Goal: Task Accomplishment & Management: Manage account settings

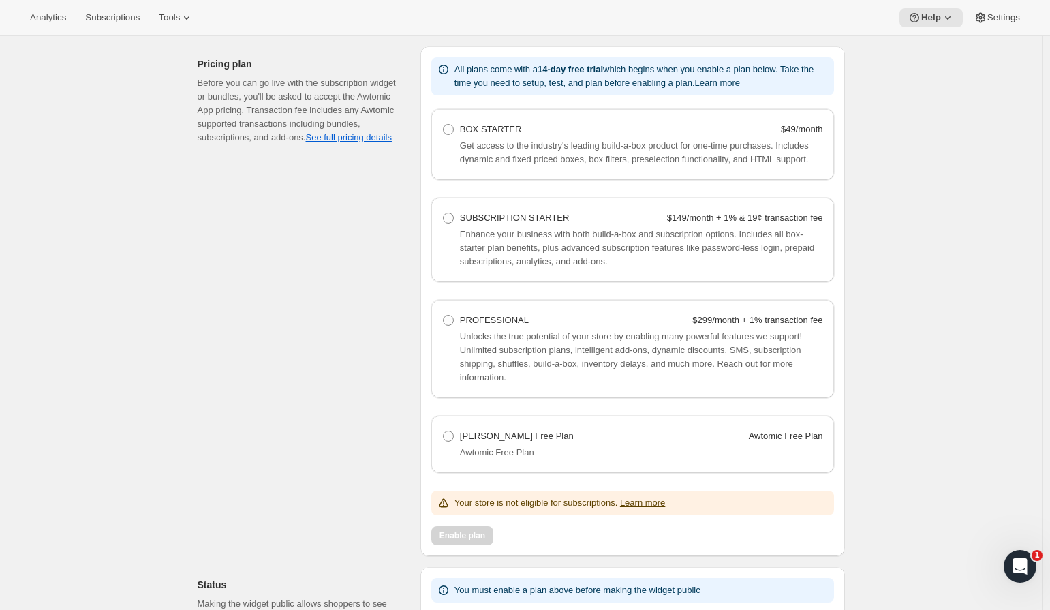
scroll to position [1284, 0]
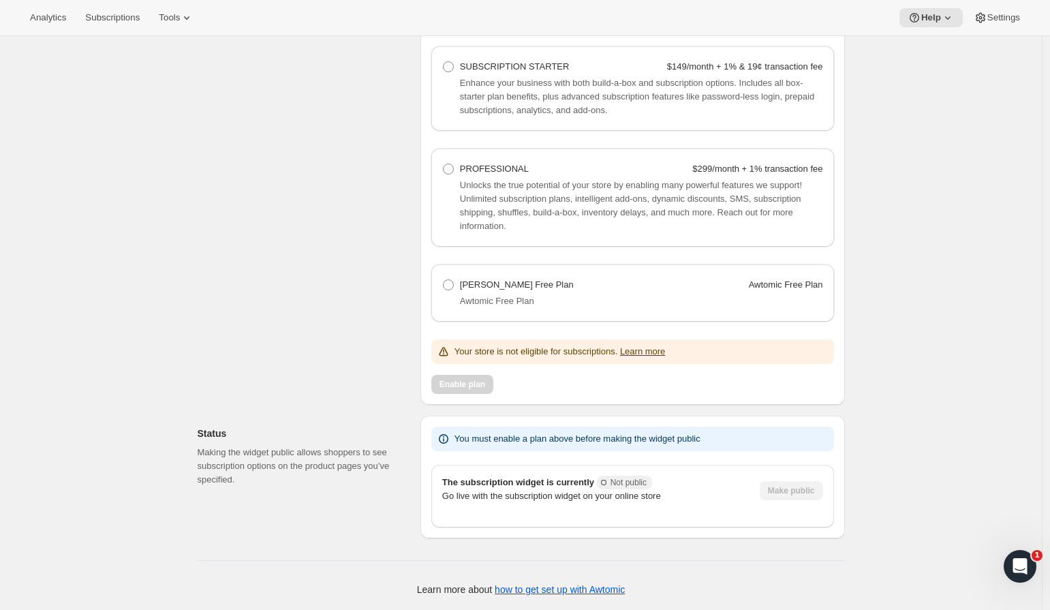
click at [521, 294] on PlanHelpText "Awtomic Free Plan" at bounding box center [641, 301] width 363 height 14
click at [521, 286] on span "[PERSON_NAME] Free Plan" at bounding box center [517, 284] width 114 height 10
click at [444, 280] on Plan "Josh Cellars Free Plan Awtomic Free Plan" at bounding box center [443, 279] width 1 height 1
radio Plan "true"
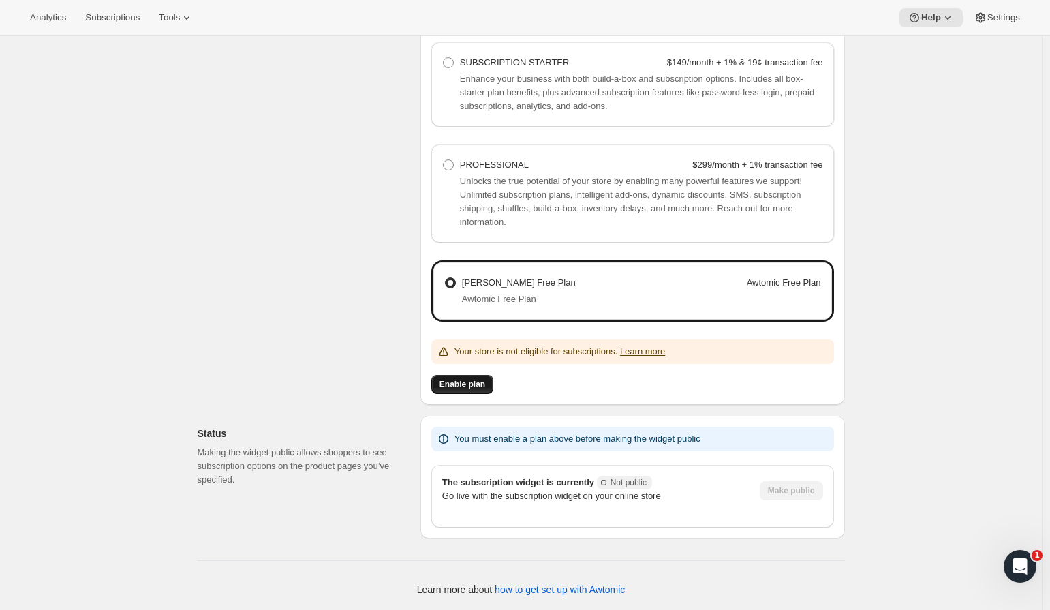
click at [491, 385] on button "Enable plan" at bounding box center [462, 384] width 62 height 19
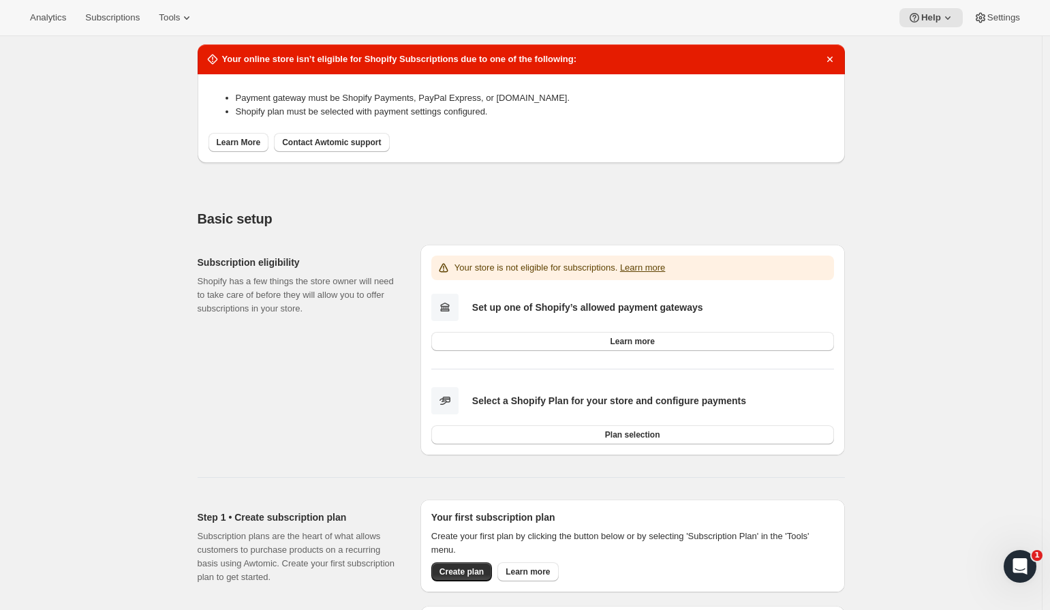
scroll to position [0, 0]
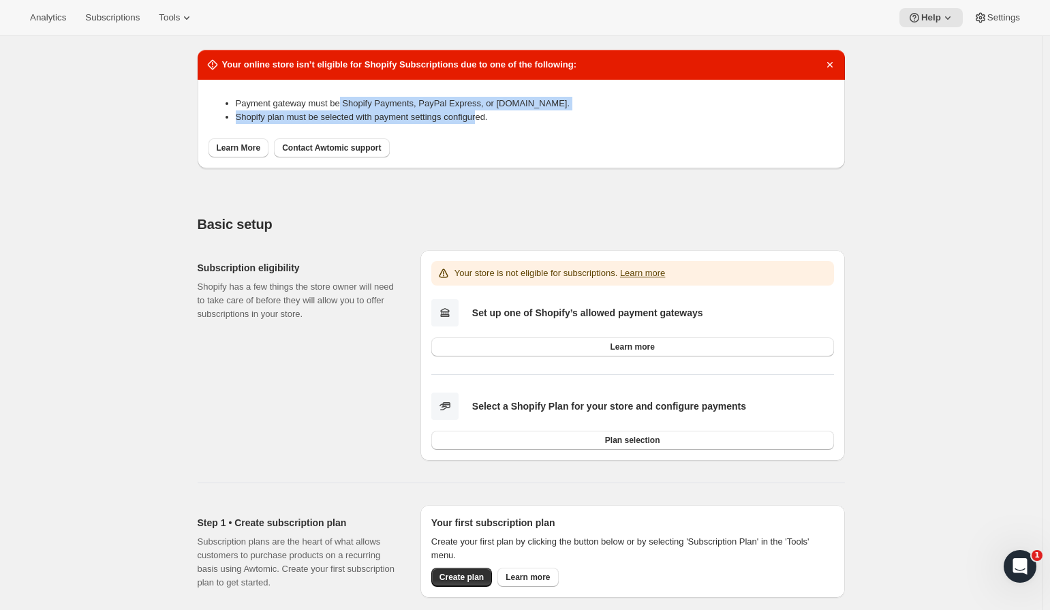
drag, startPoint x: 370, startPoint y: 107, endPoint x: 499, endPoint y: 112, distance: 128.9
click at [497, 112] on ul "Payment gateway must be Shopify Payments, PayPal Express, or Authorize.net. Sho…" at bounding box center [520, 110] width 625 height 27
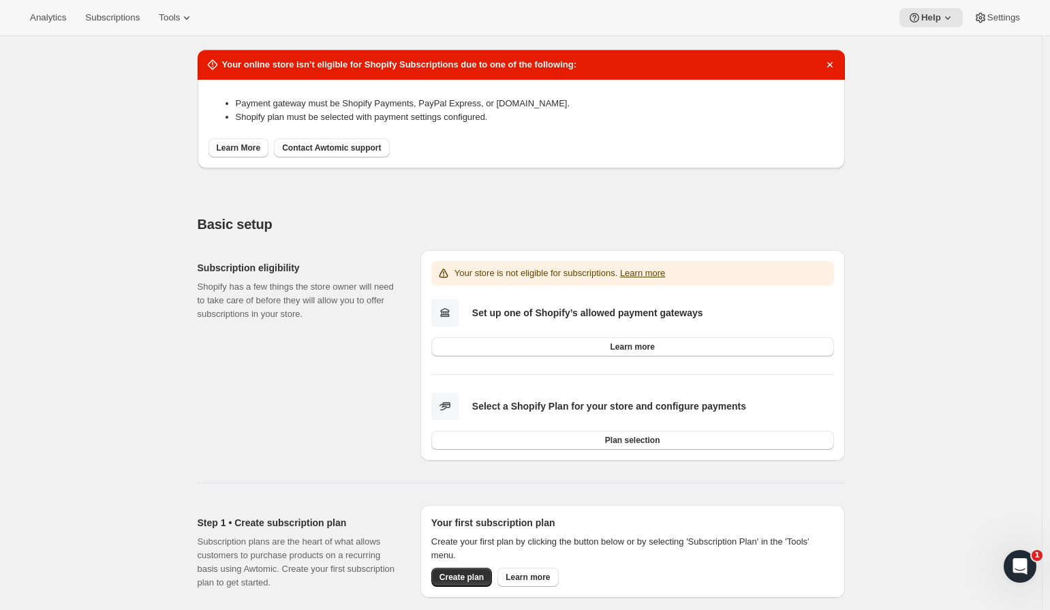
drag, startPoint x: 563, startPoint y: 114, endPoint x: 592, endPoint y: 112, distance: 29.4
click at [576, 114] on li "Shopify plan must be selected with payment settings configured." at bounding box center [535, 117] width 598 height 14
drag, startPoint x: 567, startPoint y: 104, endPoint x: 508, endPoint y: 108, distance: 58.7
click at [508, 108] on li "Payment gateway must be Shopify Payments, PayPal Express, or Authorize.net." at bounding box center [535, 104] width 598 height 14
click at [520, 108] on li "Payment gateway must be Shopify Payments, PayPal Express, or Authorize.net." at bounding box center [535, 104] width 598 height 14
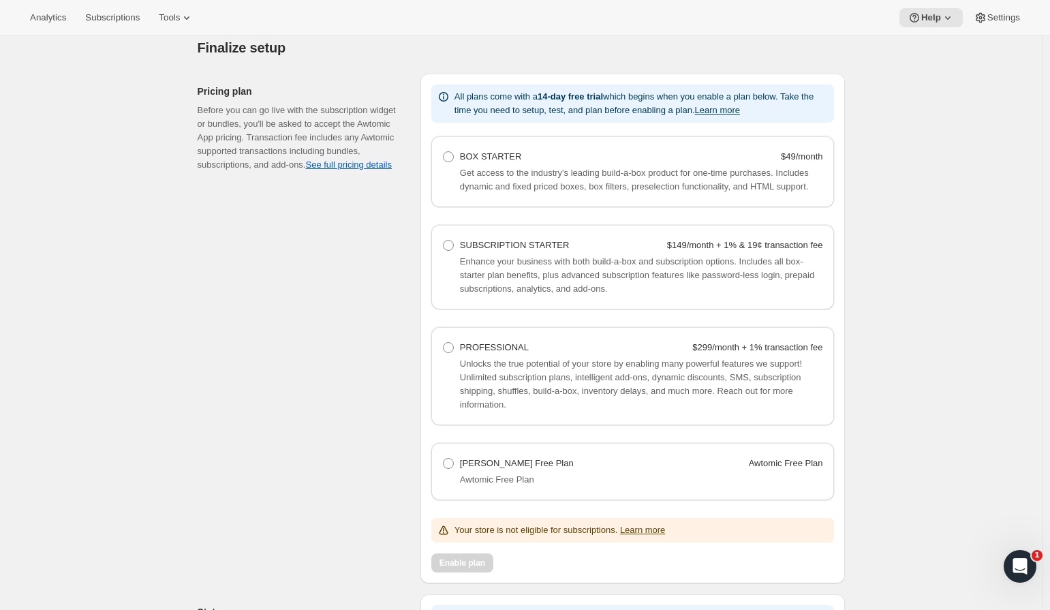
scroll to position [1166, 0]
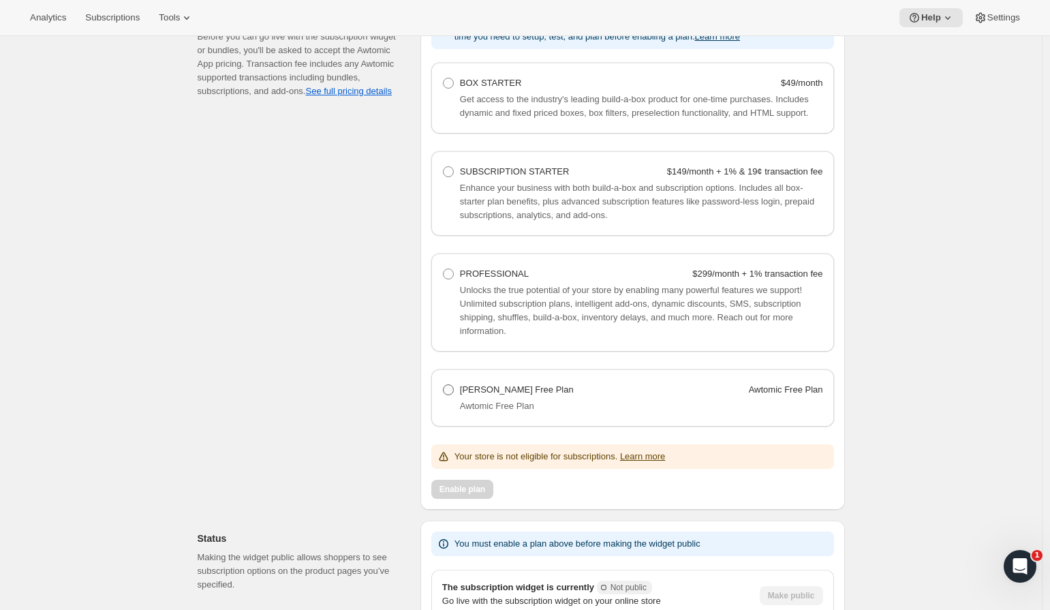
click at [494, 395] on span "[PERSON_NAME] Free Plan" at bounding box center [517, 389] width 114 height 10
click at [444, 385] on Plan "[PERSON_NAME] Free Plan Awtomic Free Plan" at bounding box center [443, 384] width 1 height 1
radio Plan "true"
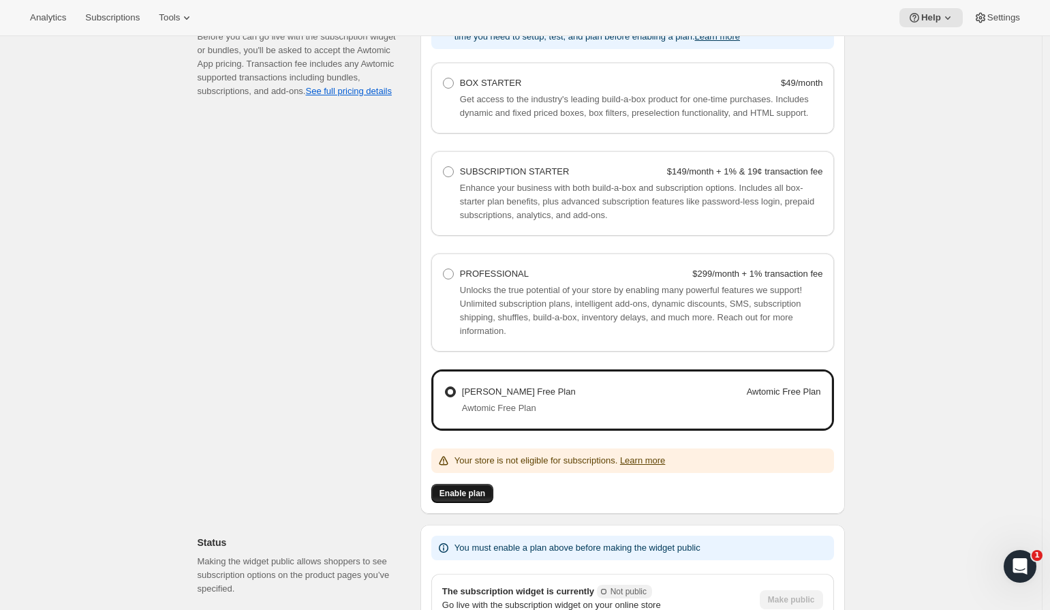
click at [463, 499] on span "Enable plan" at bounding box center [462, 493] width 46 height 11
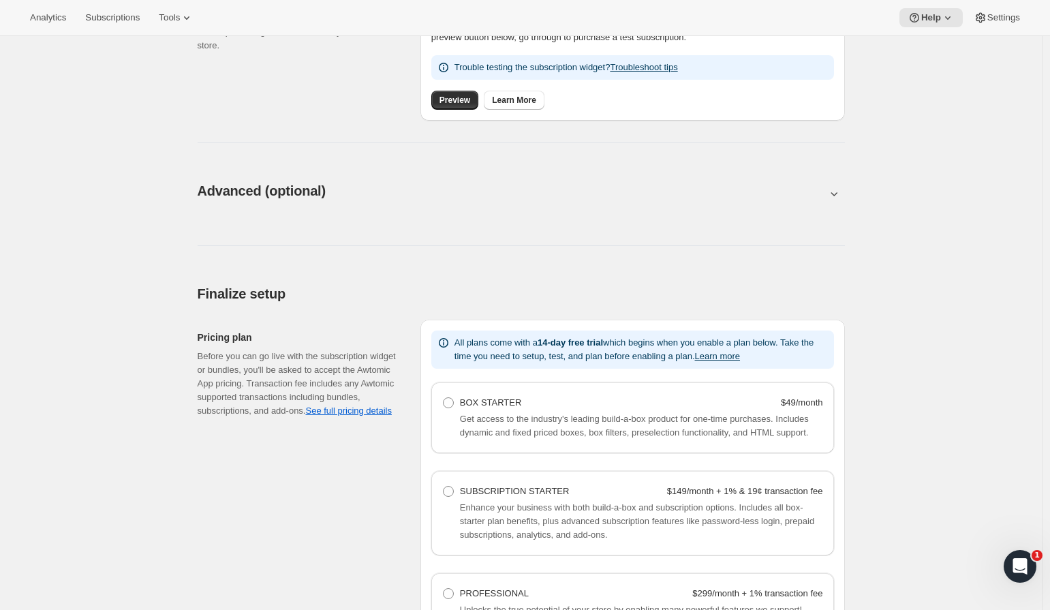
scroll to position [1282, 0]
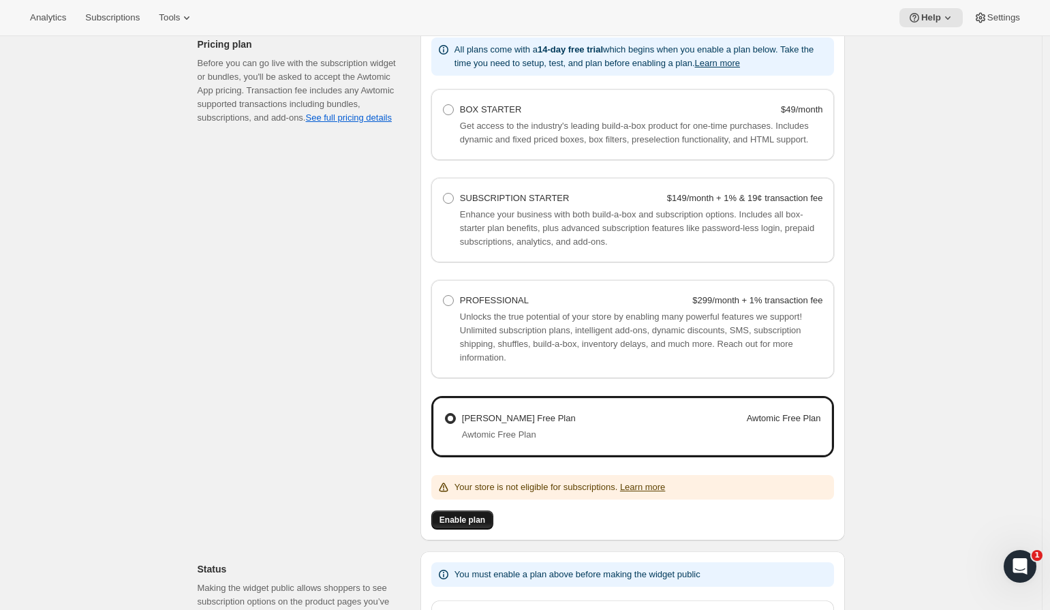
click at [480, 525] on span "Enable plan" at bounding box center [462, 519] width 46 height 11
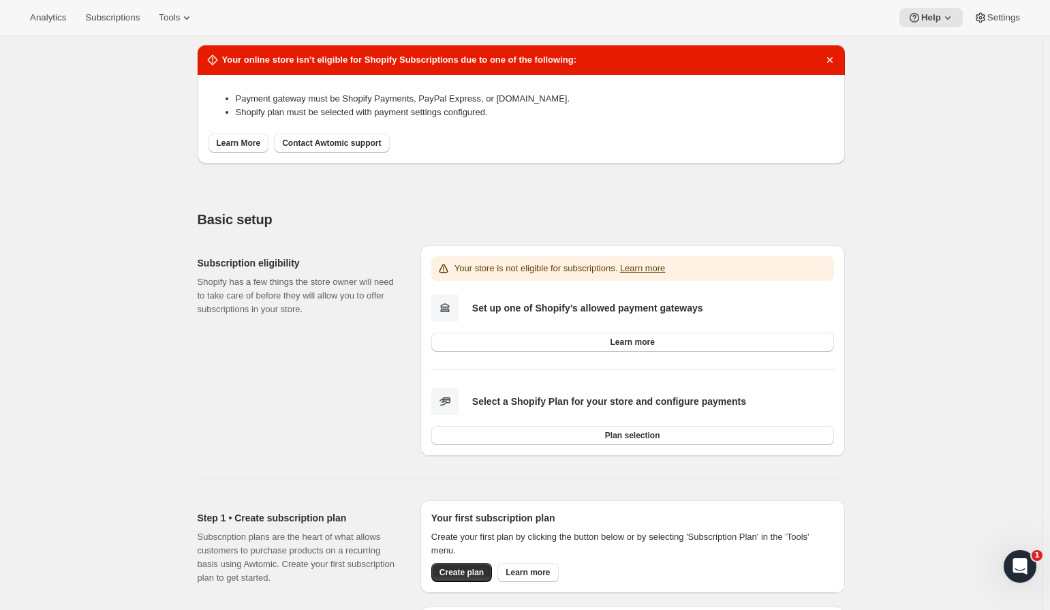
scroll to position [0, 0]
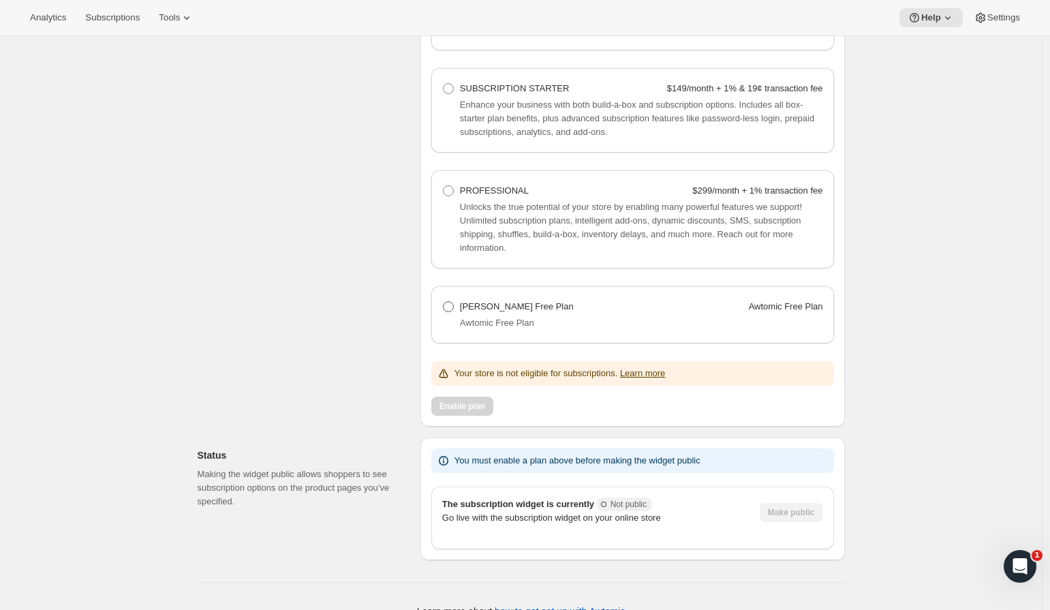
scroll to position [1284, 0]
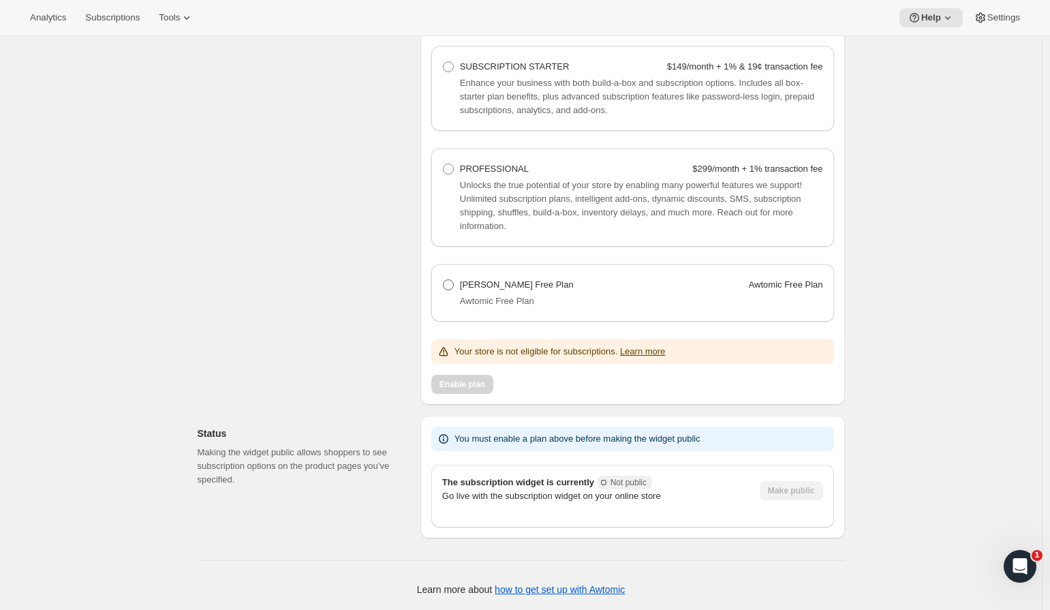
click at [531, 283] on span "[PERSON_NAME] Free Plan" at bounding box center [517, 284] width 114 height 10
click at [444, 280] on Plan "Josh Cellars Free Plan Awtomic Free Plan" at bounding box center [443, 279] width 1 height 1
radio Plan "true"
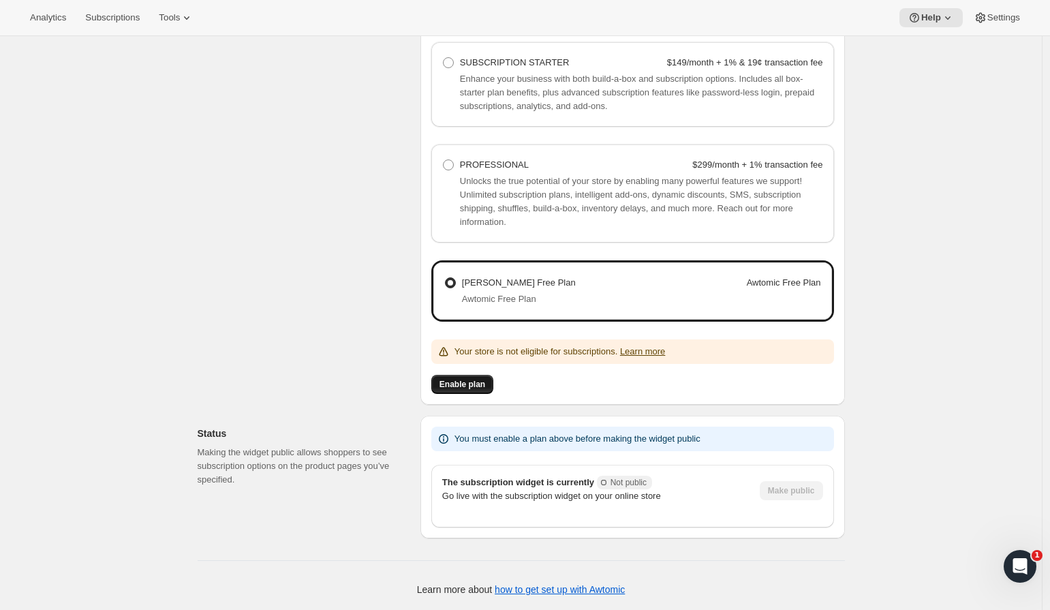
click at [485, 388] on span "Enable plan" at bounding box center [462, 384] width 46 height 11
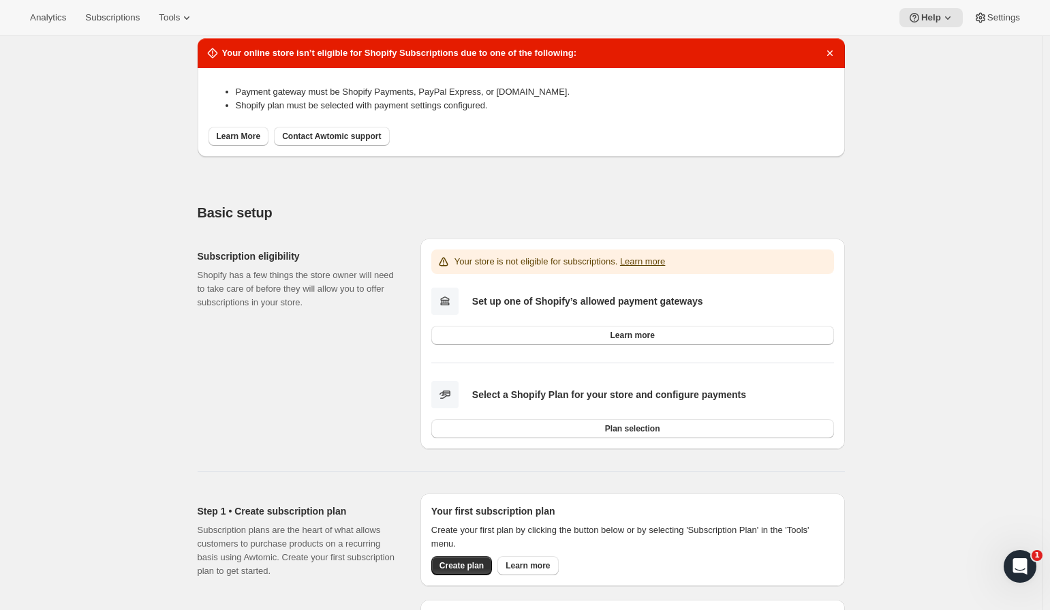
scroll to position [0, 0]
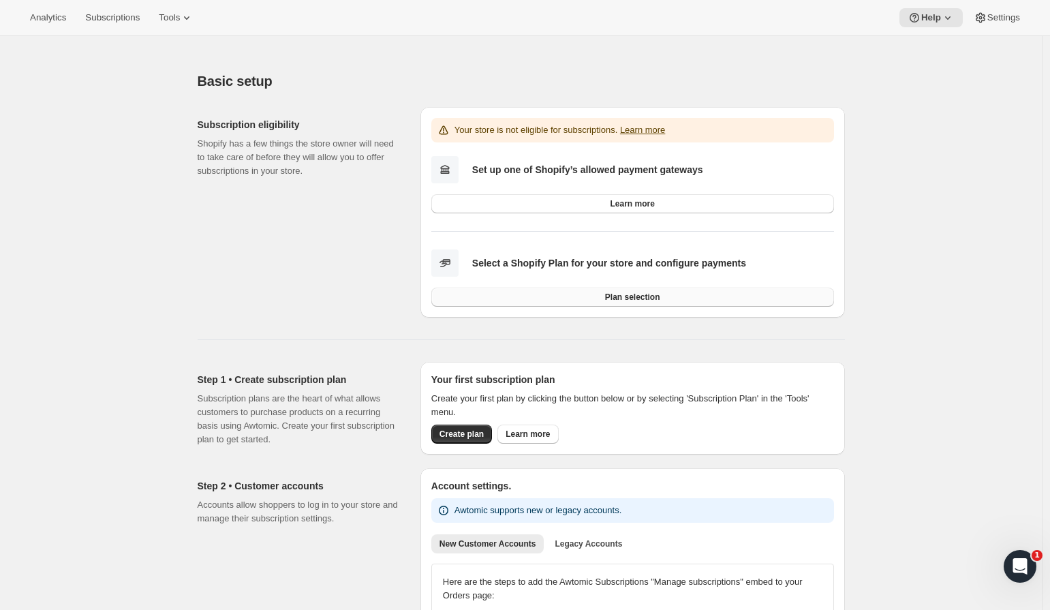
click at [644, 296] on span "Plan selection" at bounding box center [632, 297] width 55 height 11
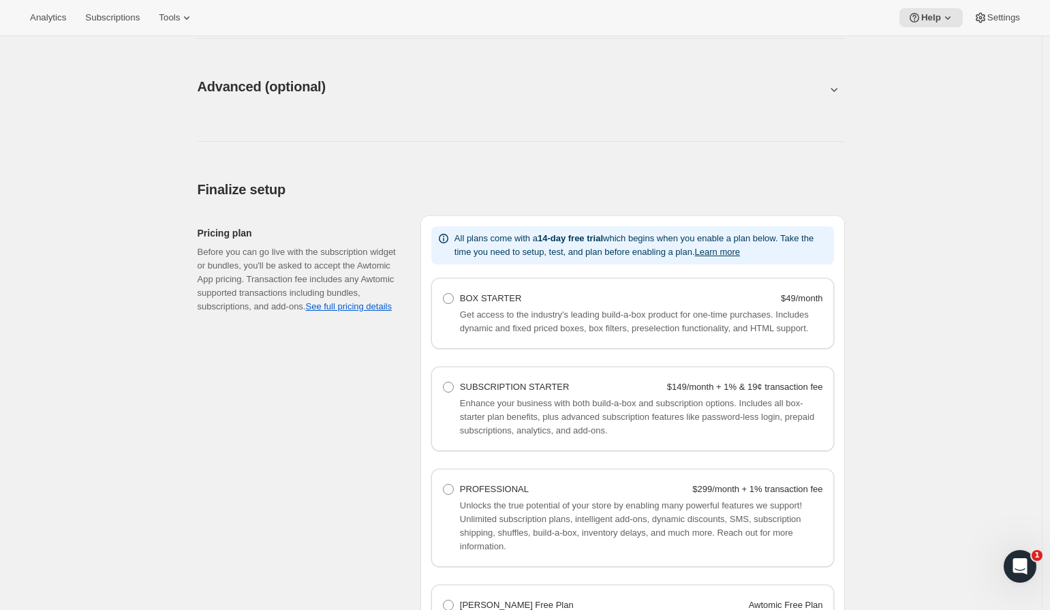
scroll to position [1064, 0]
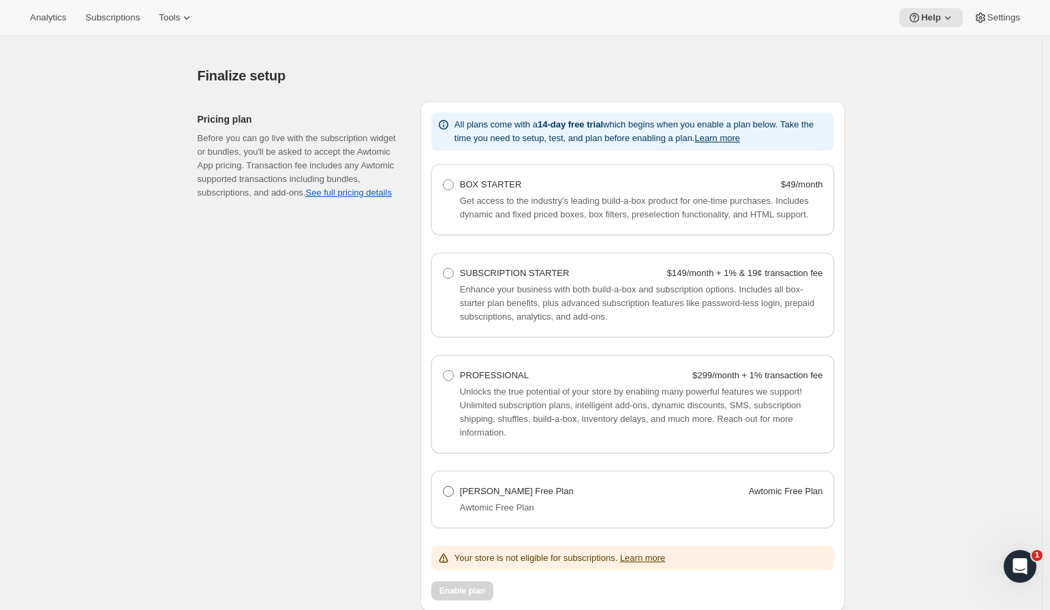
click at [493, 496] on span "[PERSON_NAME] Free Plan" at bounding box center [517, 491] width 114 height 10
click at [444, 486] on Plan "Josh Cellars Free Plan Awtomic Free Plan" at bounding box center [443, 486] width 1 height 1
radio Plan "true"
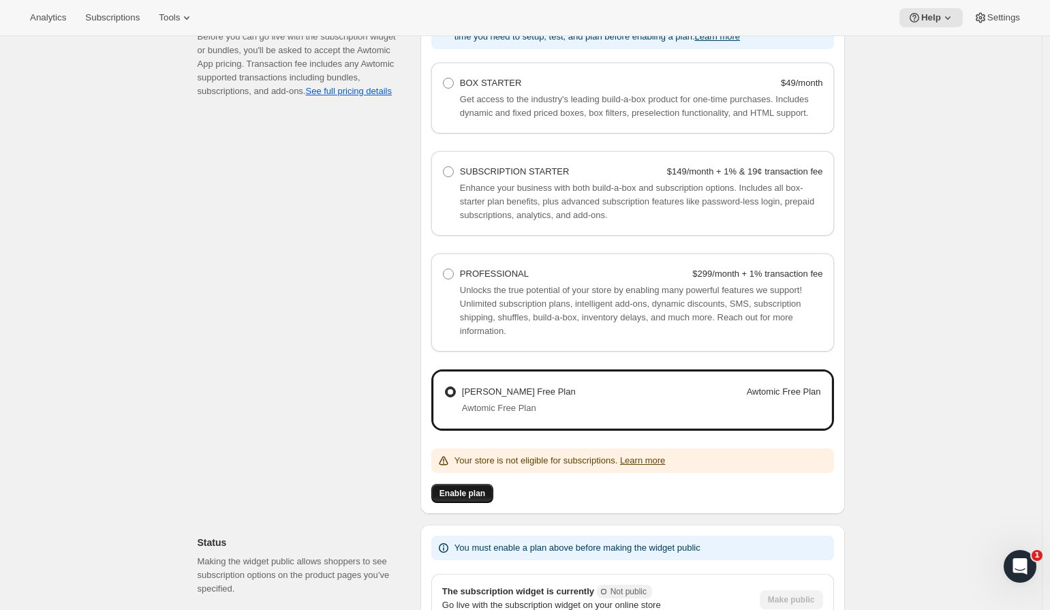
click at [483, 499] on span "Enable plan" at bounding box center [462, 493] width 46 height 11
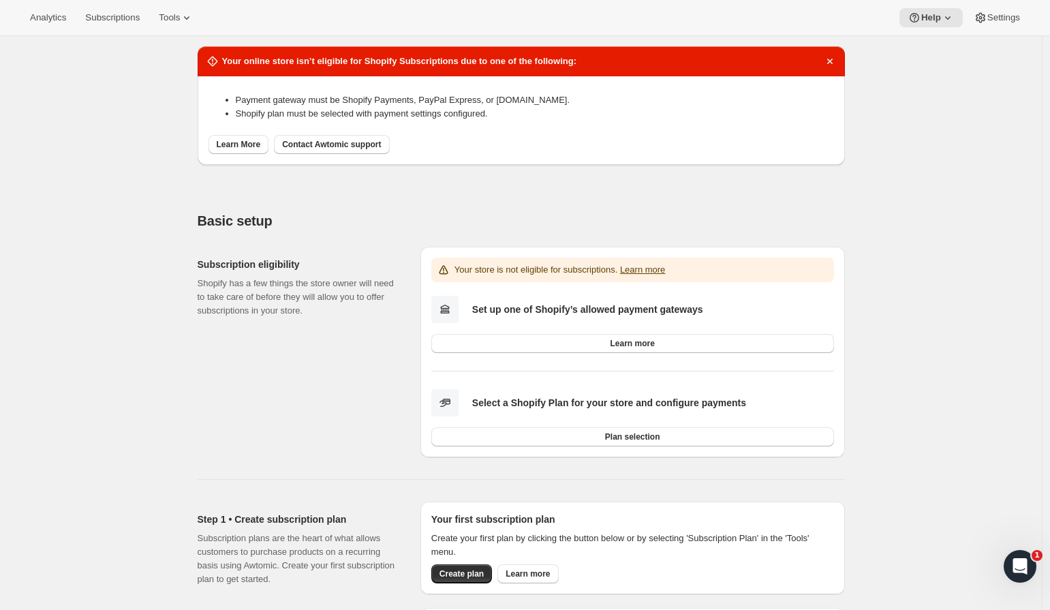
scroll to position [0, 0]
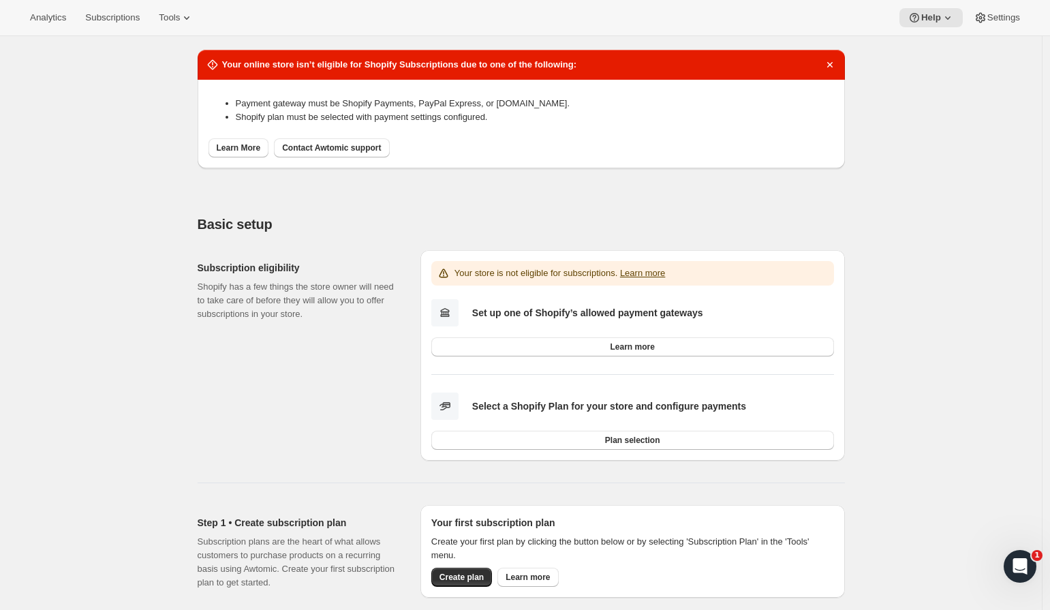
click at [651, 264] on div "Your store is not eligible for subscriptions. Learn more" at bounding box center [632, 273] width 403 height 25
click at [650, 271] on link "Learn more" at bounding box center [642, 273] width 45 height 10
click at [338, 256] on div "Subscription eligibility Shopify has a few things the store owner will need to …" at bounding box center [304, 355] width 212 height 211
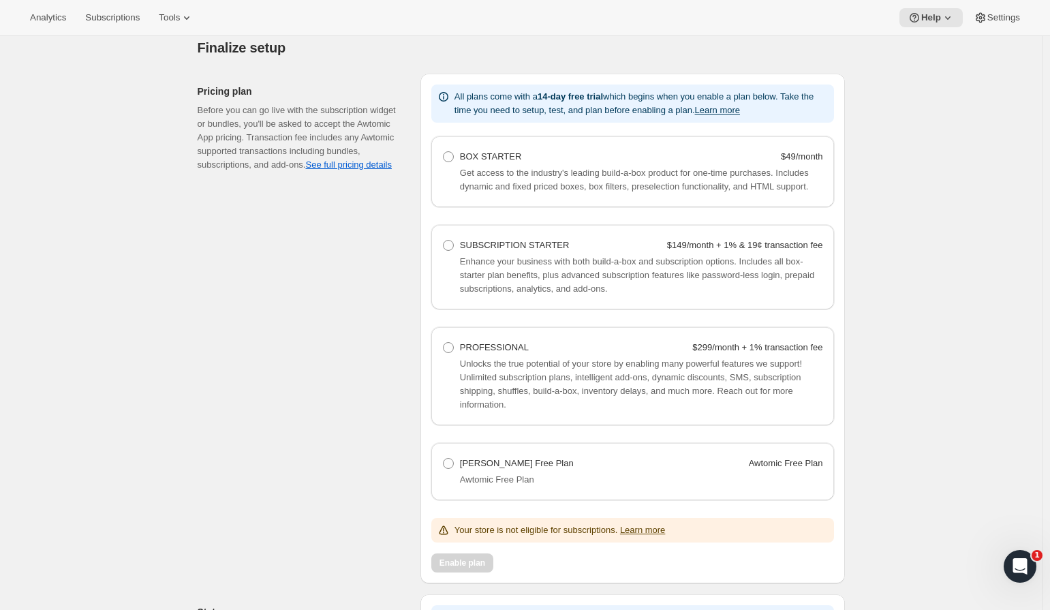
scroll to position [1151, 0]
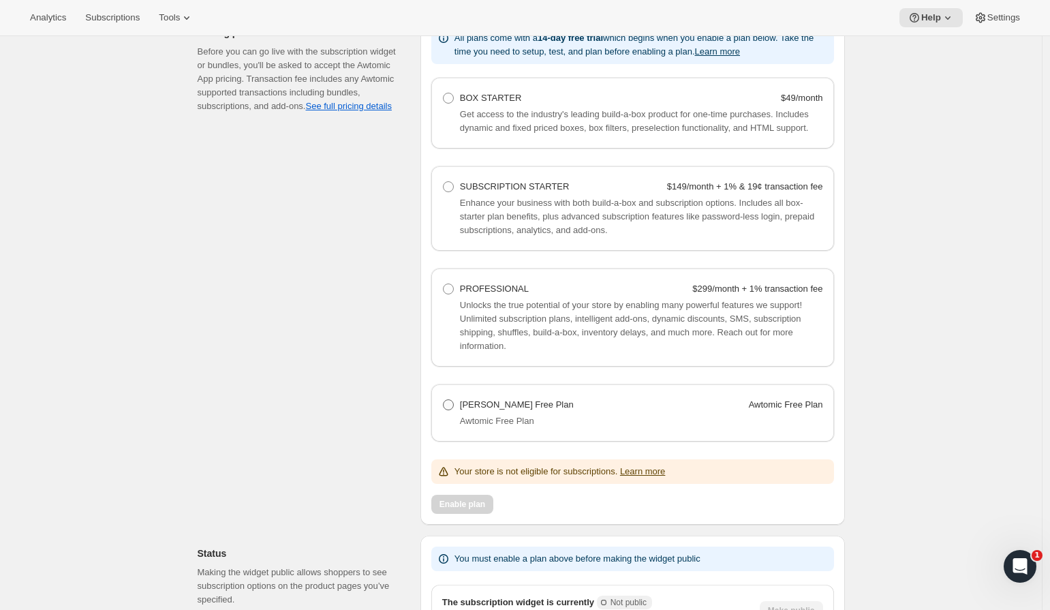
click at [471, 412] on div "[PERSON_NAME] Free Plan" at bounding box center [517, 405] width 114 height 14
click at [444, 400] on Plan "[PERSON_NAME] Free Plan Awtomic Free Plan" at bounding box center [443, 399] width 1 height 1
radio Plan "true"
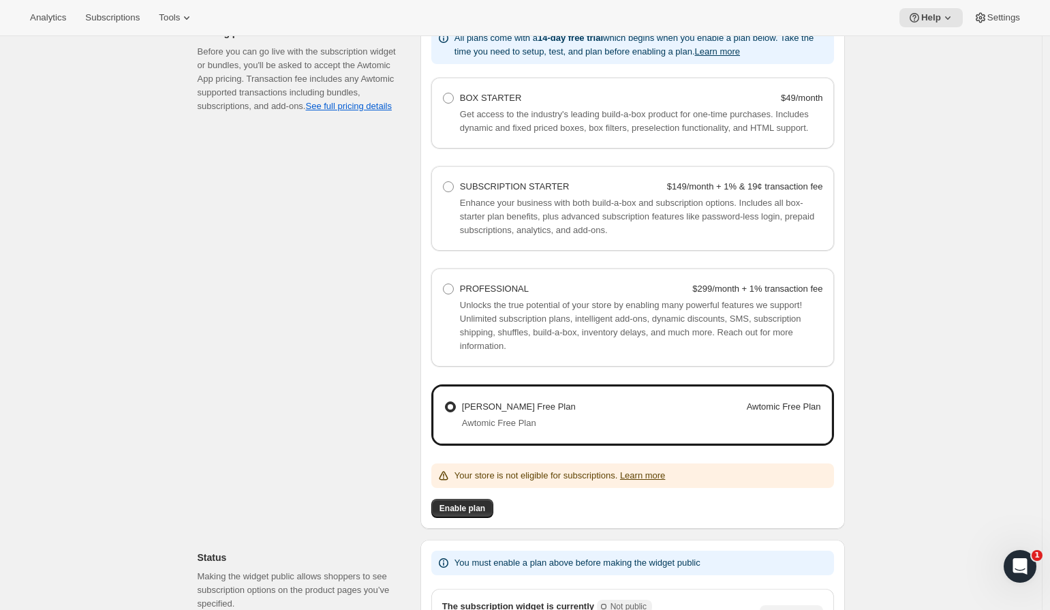
click at [480, 514] on span "Enable plan" at bounding box center [462, 508] width 46 height 11
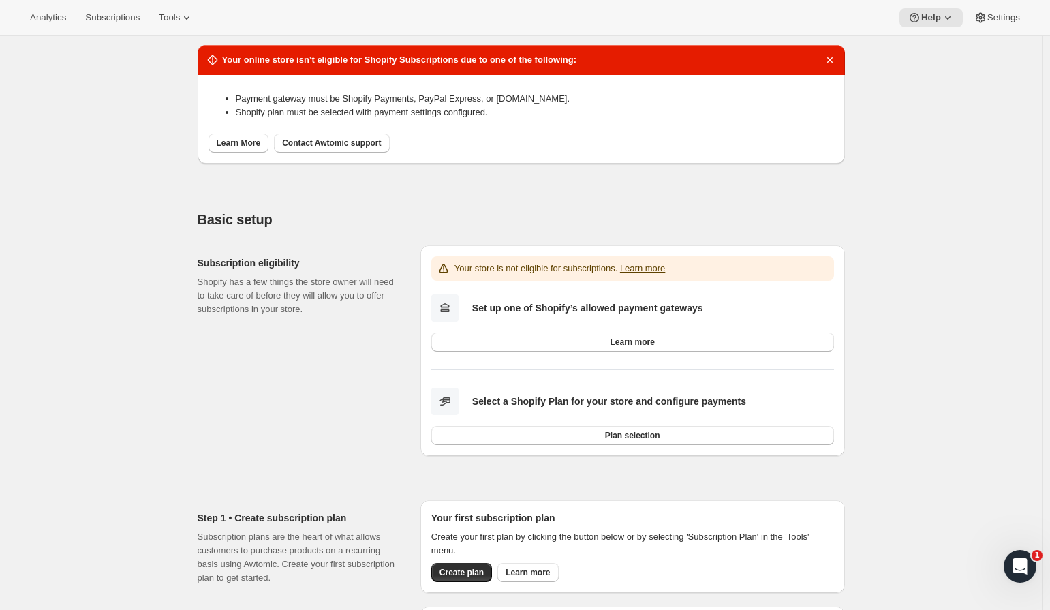
scroll to position [0, 0]
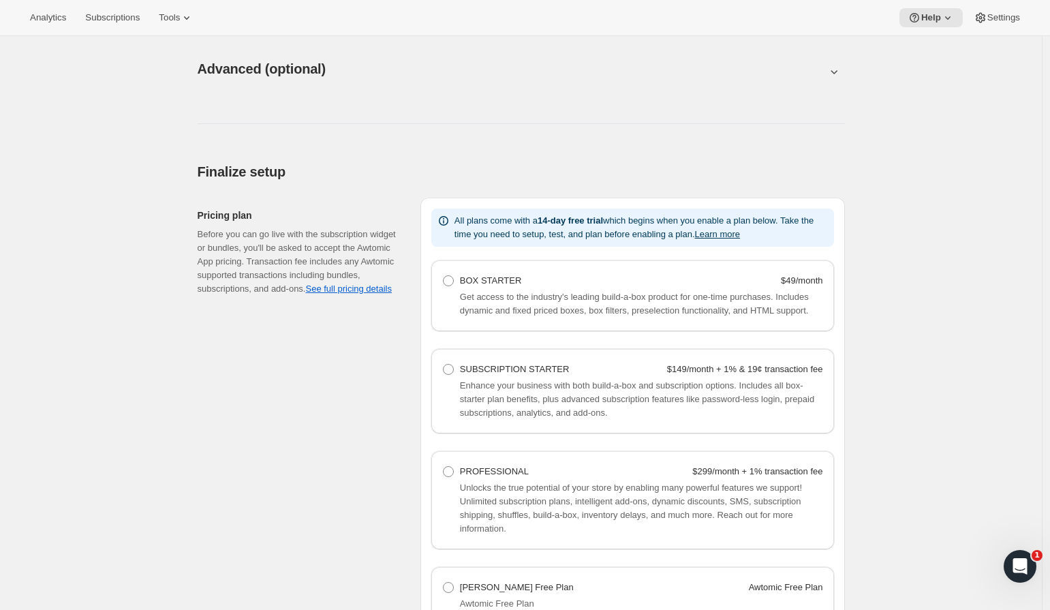
scroll to position [1284, 0]
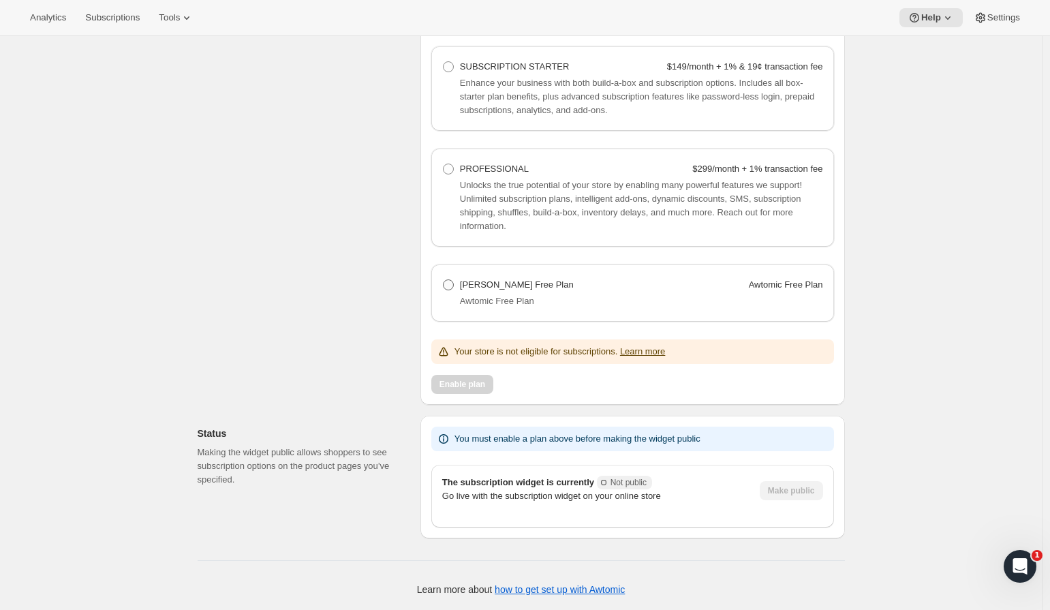
click at [482, 280] on span "[PERSON_NAME] Free Plan" at bounding box center [517, 284] width 114 height 10
click at [444, 280] on Plan "Josh Cellars Free Plan Awtomic Free Plan" at bounding box center [443, 279] width 1 height 1
radio Plan "true"
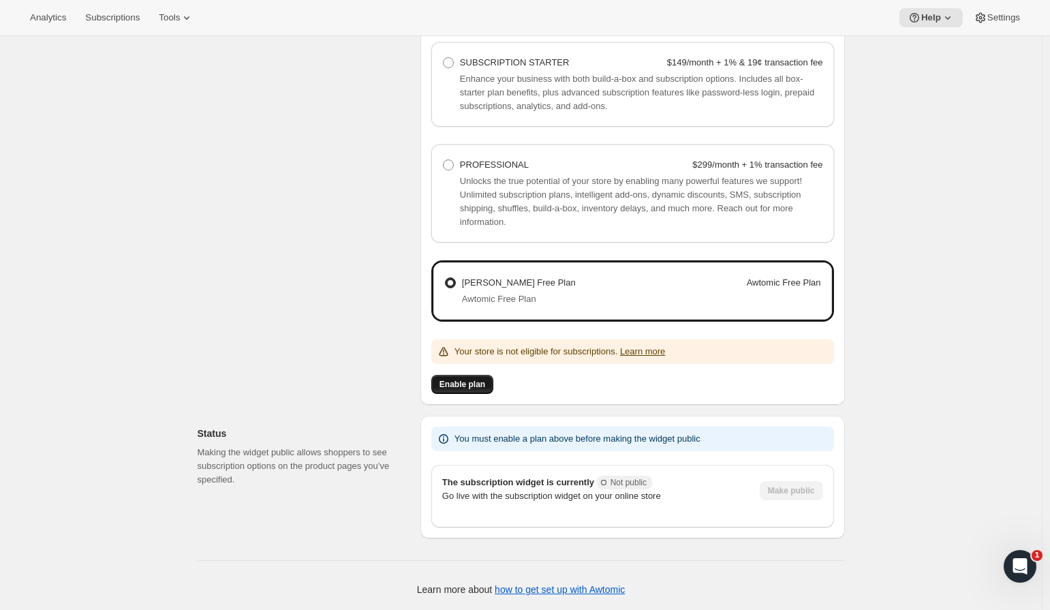
click at [474, 394] on button "Enable plan" at bounding box center [462, 384] width 62 height 19
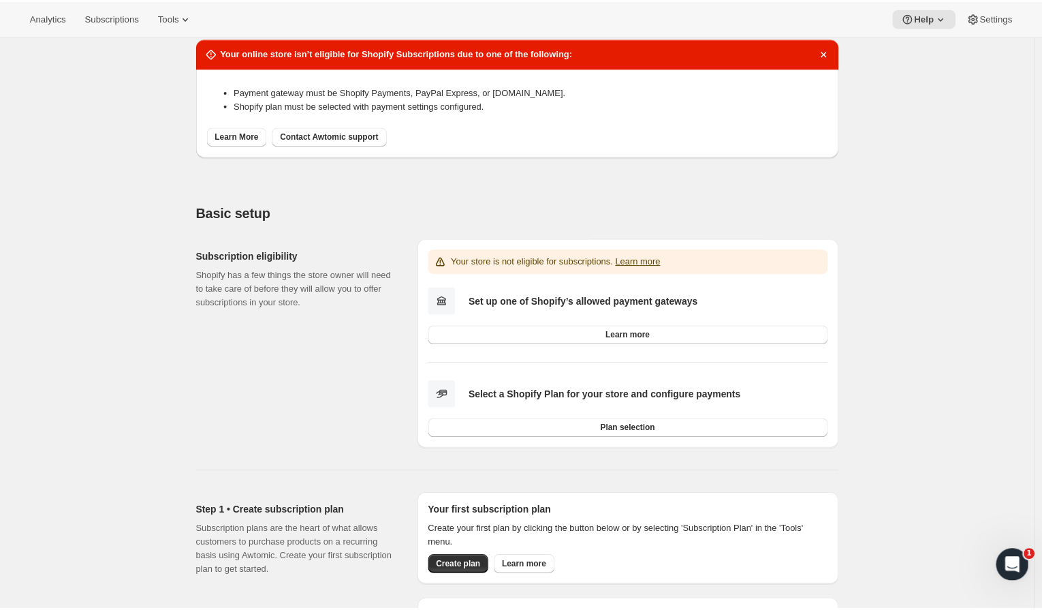
scroll to position [0, 0]
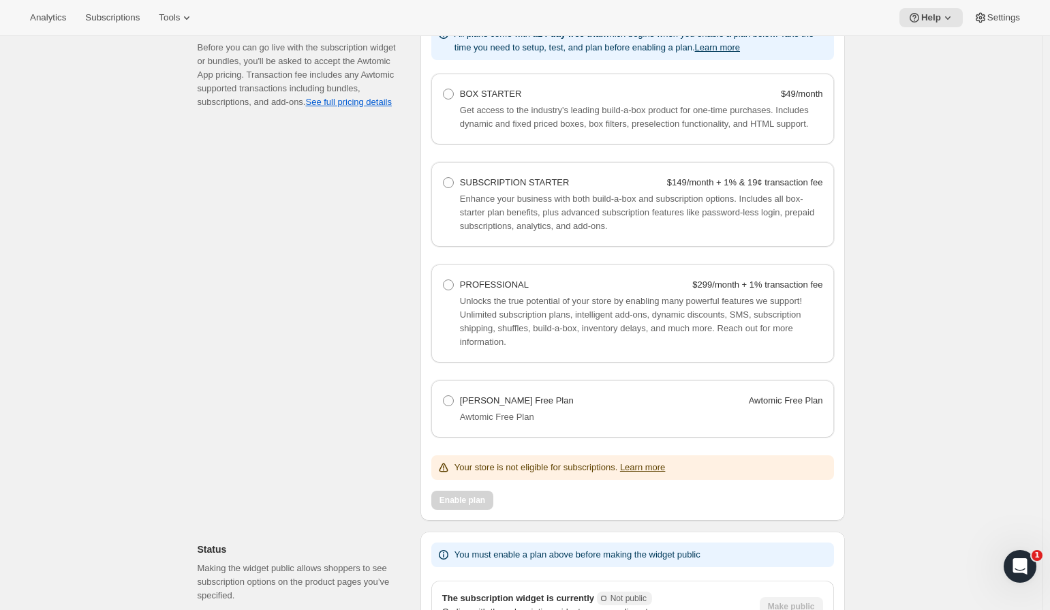
scroll to position [1169, 0]
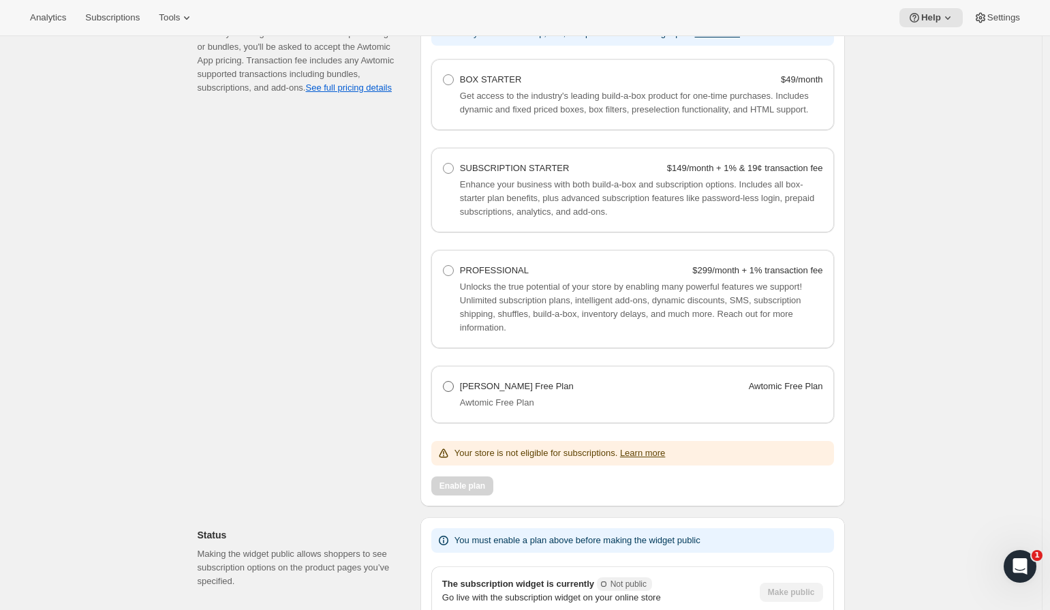
click at [492, 391] on span "[PERSON_NAME] Free Plan" at bounding box center [517, 386] width 114 height 10
click at [444, 382] on Plan "Josh Cellars Free Plan Awtomic Free Plan" at bounding box center [443, 381] width 1 height 1
radio Plan "true"
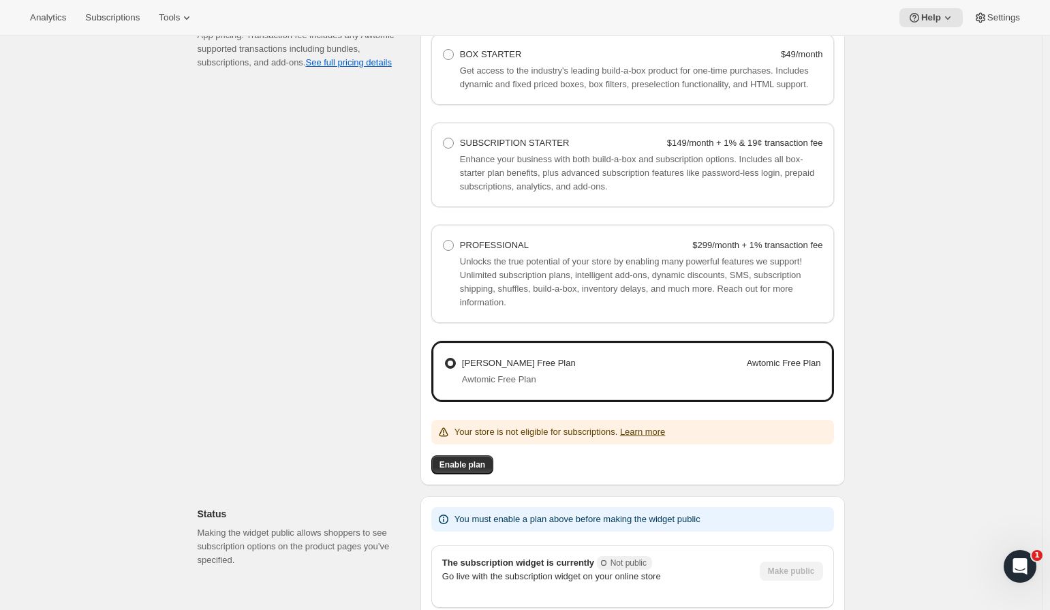
scroll to position [1196, 0]
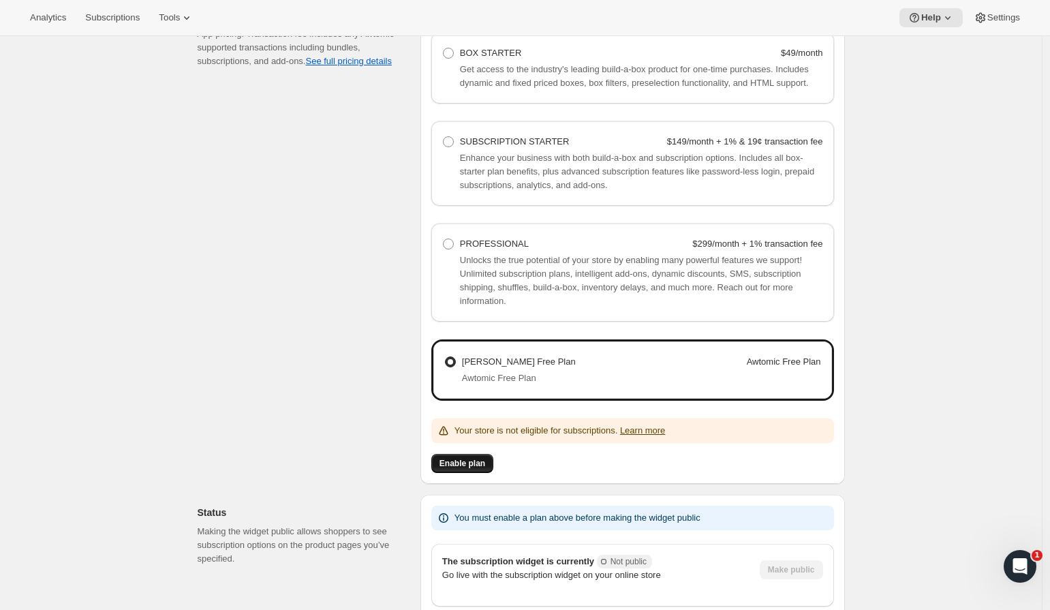
click at [474, 469] on span "Enable plan" at bounding box center [462, 463] width 46 height 11
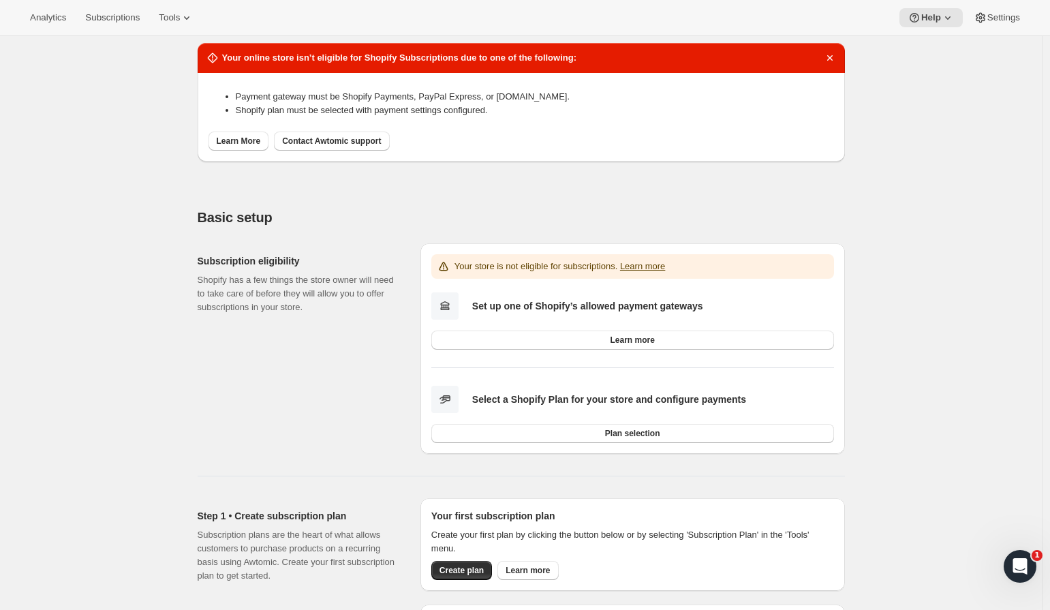
scroll to position [0, 0]
